Goal: Information Seeking & Learning: Learn about a topic

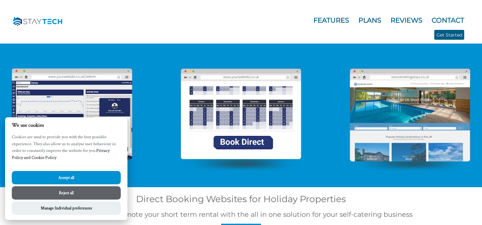
click at [59, 192] on button "Reject all" at bounding box center [66, 193] width 109 height 13
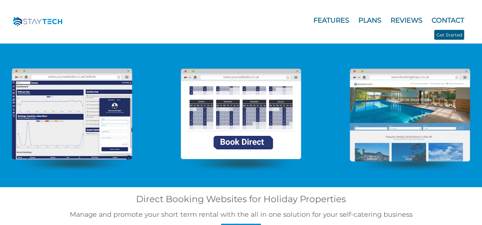
scroll to position [3, 0]
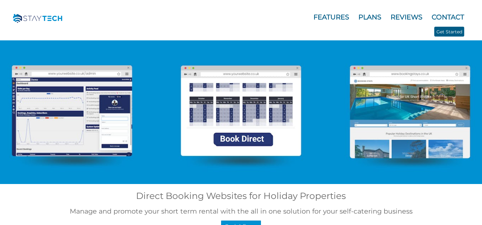
click at [242, 139] on div at bounding box center [241, 92] width 482 height 183
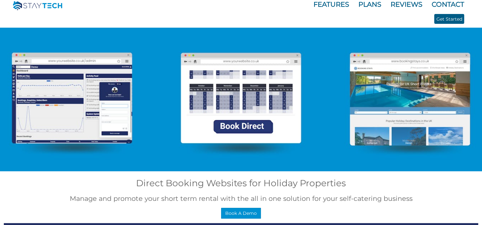
scroll to position [41, 0]
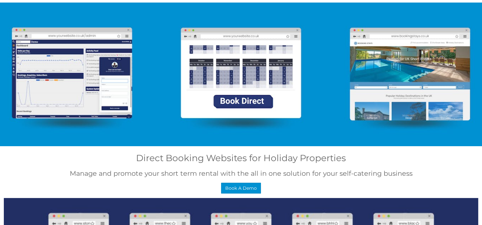
click at [295, 163] on h1 "Direct Booking Websites for Holiday Properties" at bounding box center [241, 158] width 474 height 11
